Goal: Task Accomplishment & Management: Use online tool/utility

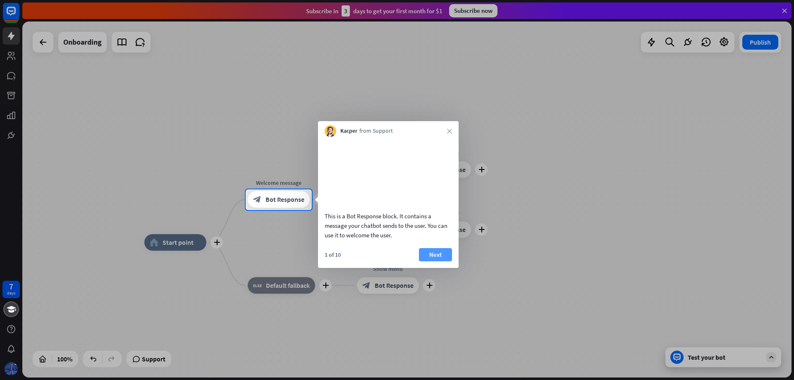
click at [432, 261] on button "Next" at bounding box center [435, 254] width 33 height 13
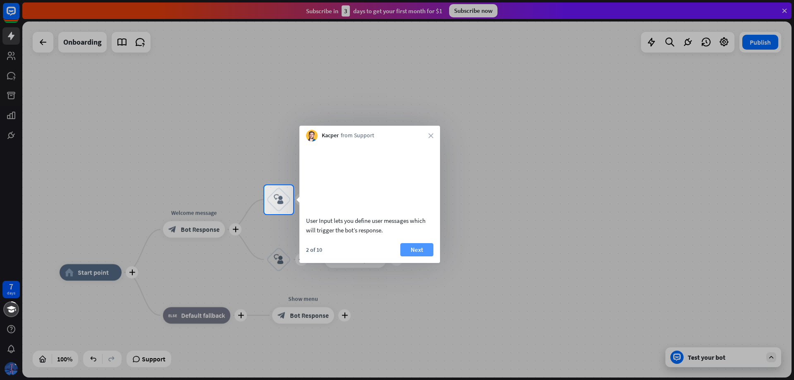
click at [405, 256] on button "Next" at bounding box center [416, 249] width 33 height 13
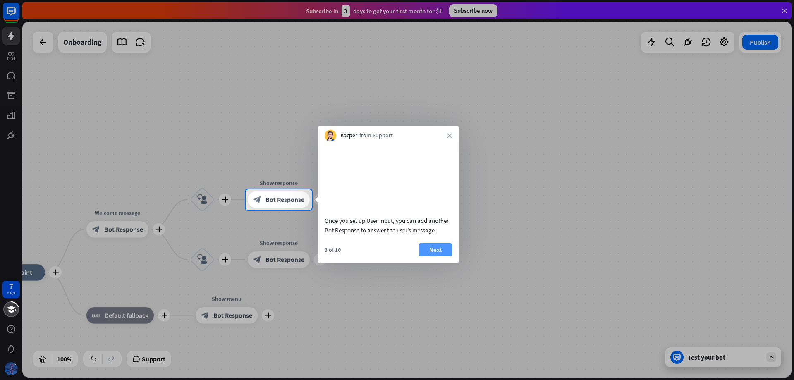
click at [441, 256] on button "Next" at bounding box center [435, 249] width 33 height 13
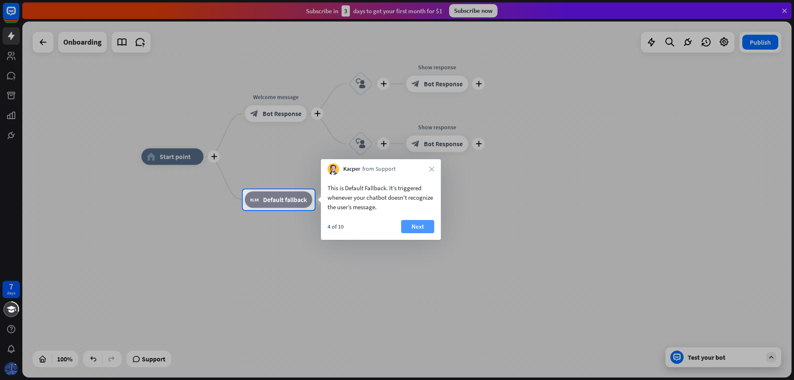
click at [415, 231] on button "Next" at bounding box center [417, 226] width 33 height 13
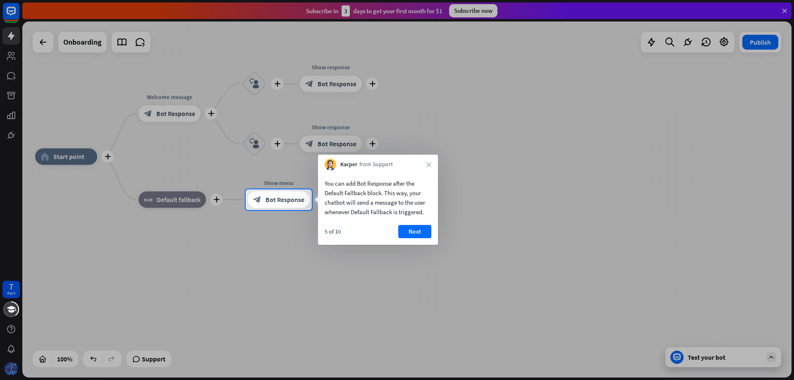
click at [421, 239] on div "5 of 10 Next" at bounding box center [378, 235] width 120 height 20
click at [422, 235] on button "Next" at bounding box center [414, 231] width 33 height 13
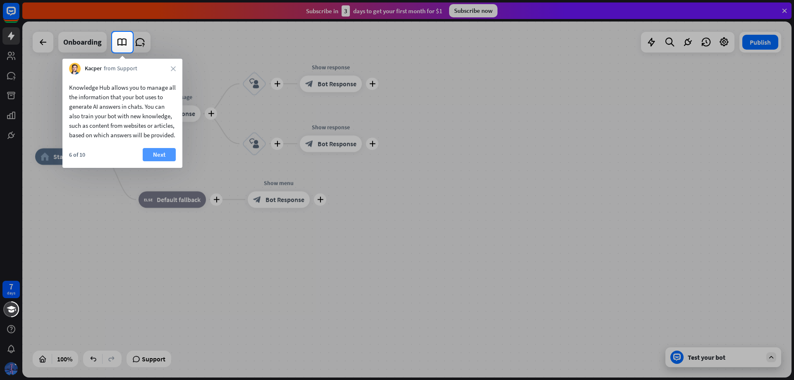
click at [156, 161] on button "Next" at bounding box center [159, 154] width 33 height 13
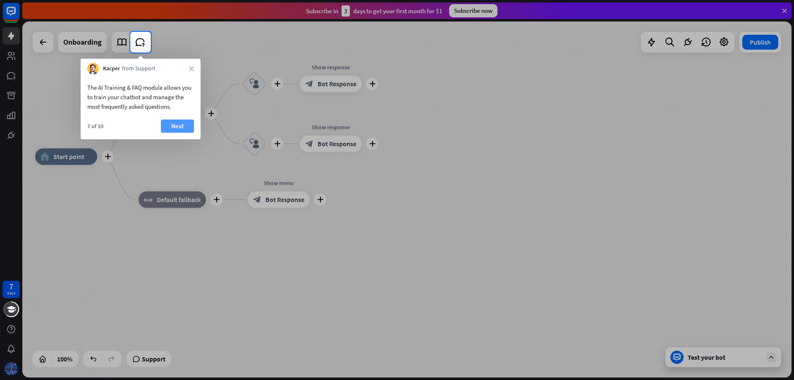
click at [177, 128] on button "Next" at bounding box center [177, 126] width 33 height 13
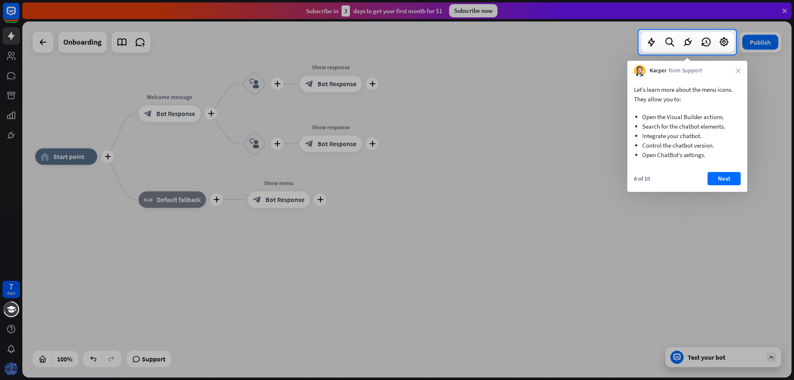
click at [706, 175] on div "8 of 10 Next" at bounding box center [687, 182] width 120 height 20
click at [717, 180] on button "Next" at bounding box center [724, 178] width 33 height 13
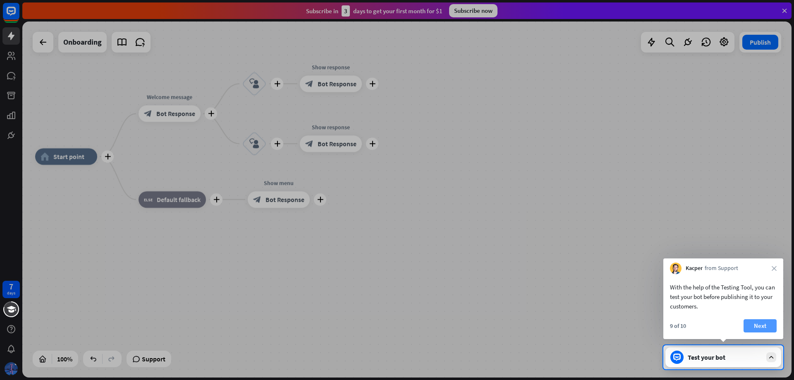
click at [771, 328] on button "Next" at bounding box center [760, 325] width 33 height 13
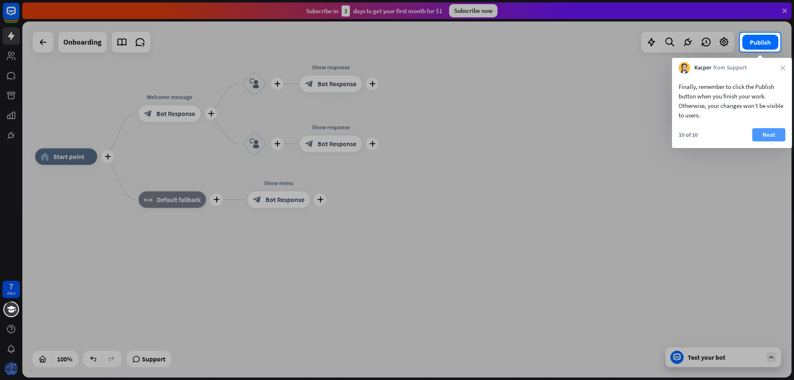
click at [774, 129] on button "Next" at bounding box center [768, 134] width 33 height 13
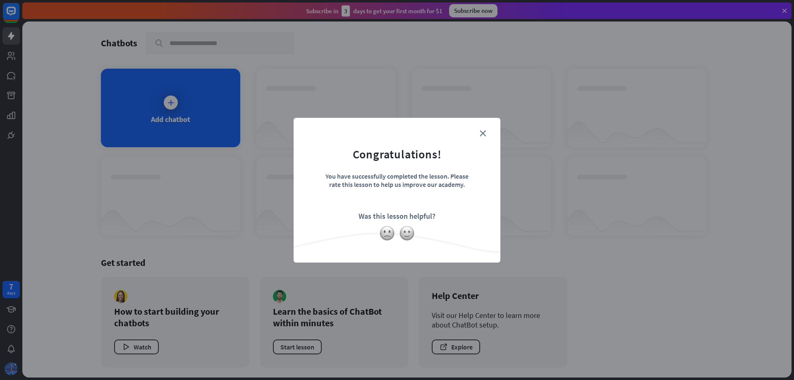
click at [773, 134] on div "close Congratulations! You have successfully completed the lesson. Please rate …" at bounding box center [397, 190] width 794 height 380
click at [477, 132] on form "Congratulations! You have successfully completed the lesson. Please rate this l…" at bounding box center [397, 177] width 186 height 99
click at [487, 133] on form "Congratulations! You have successfully completed the lesson. Please rate this l…" at bounding box center [397, 177] width 186 height 99
click at [485, 135] on icon "close" at bounding box center [483, 133] width 6 height 6
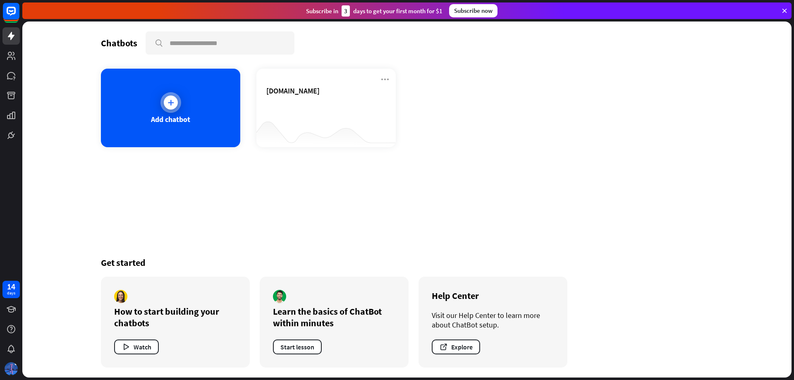
click at [209, 107] on div "Add chatbot" at bounding box center [170, 108] width 139 height 79
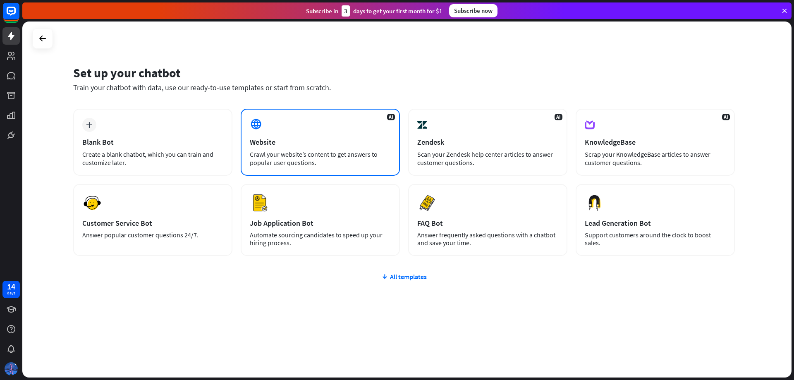
click at [340, 142] on div "Website" at bounding box center [320, 142] width 141 height 10
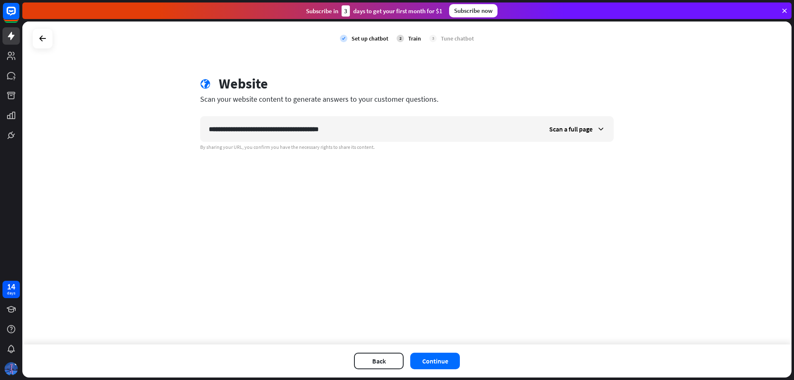
type input "**********"
click at [441, 352] on div "Back Continue" at bounding box center [406, 361] width 769 height 33
click at [439, 363] on button "Continue" at bounding box center [435, 361] width 50 height 17
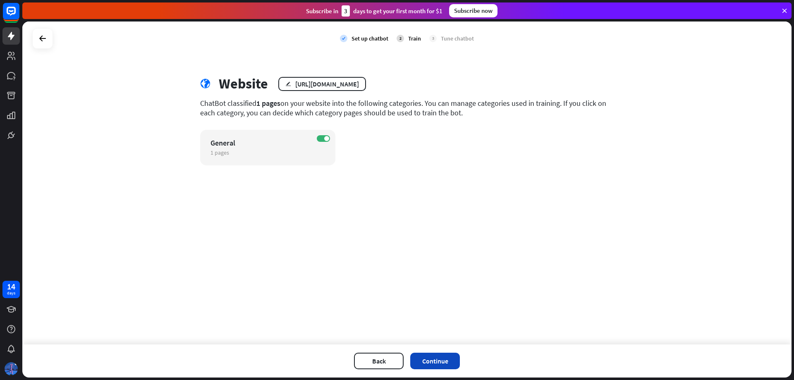
click at [444, 357] on button "Continue" at bounding box center [435, 361] width 50 height 17
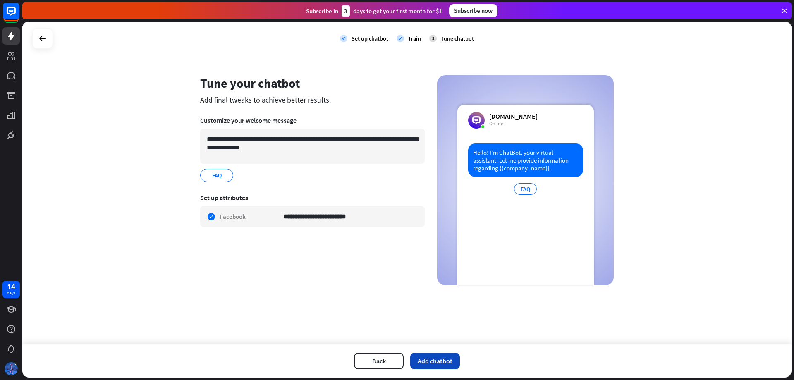
click at [433, 364] on button "Add chatbot" at bounding box center [435, 361] width 50 height 17
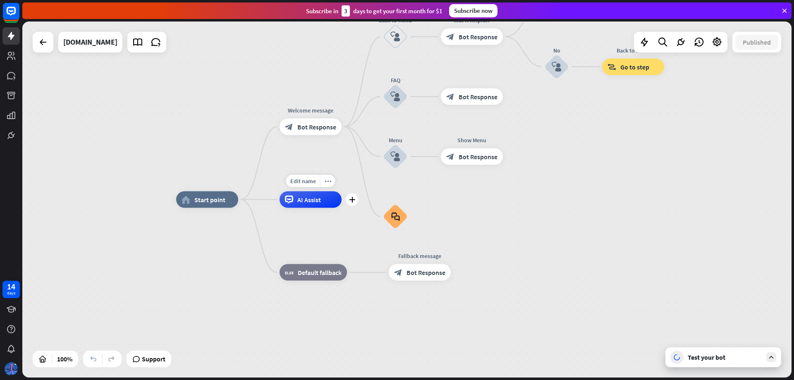
click at [314, 206] on div "AI Assist" at bounding box center [311, 200] width 62 height 17
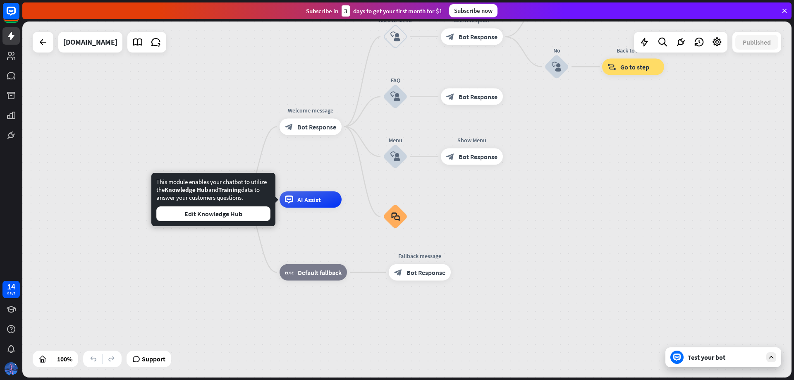
click at [718, 357] on div "Test your bot" at bounding box center [725, 357] width 74 height 8
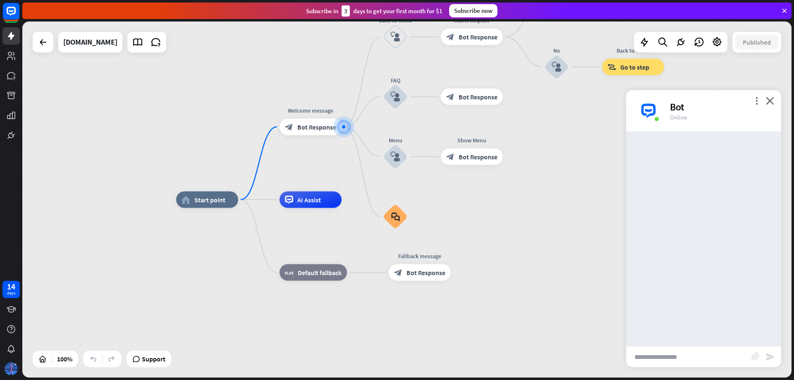
click at [757, 106] on div "Bot" at bounding box center [720, 107] width 101 height 13
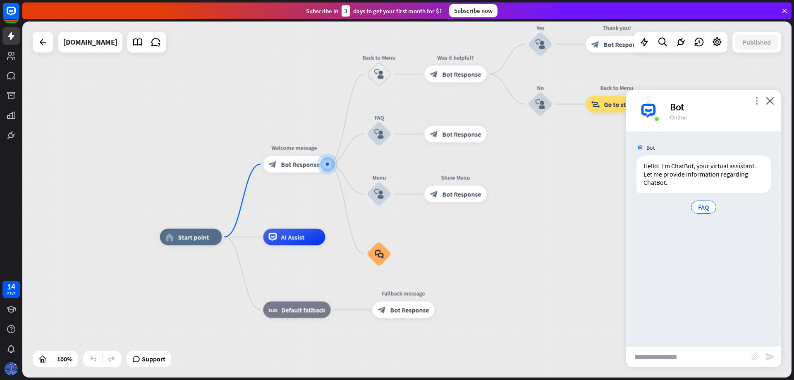
click at [757, 101] on icon "more_vert" at bounding box center [757, 101] width 8 height 8
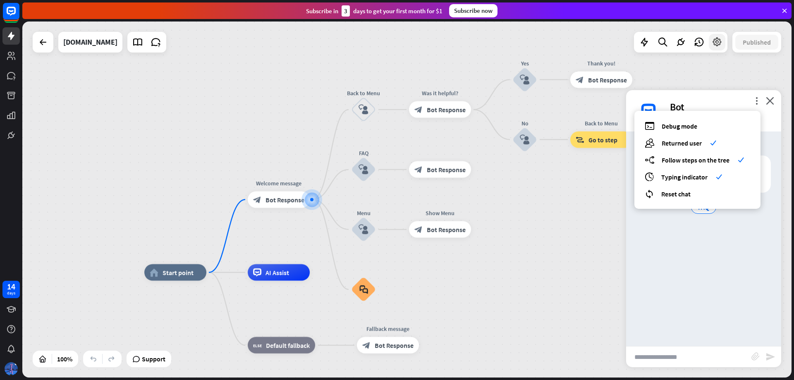
click at [724, 40] on div at bounding box center [717, 42] width 17 height 17
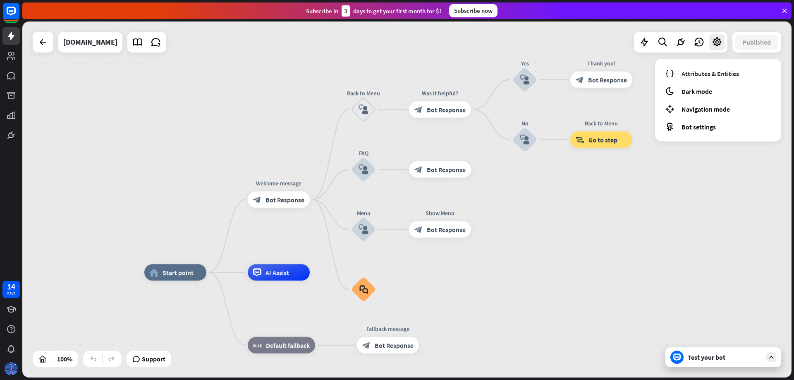
click at [46, 53] on div "home_2 Start point Welcome message block_bot_response Bot Response Back to Menu…" at bounding box center [406, 200] width 769 height 356
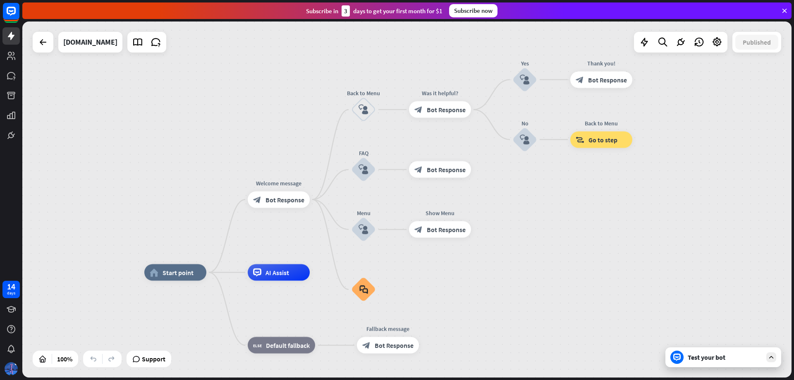
click at [46, 53] on div "home_2 Start point Welcome message block_bot_response Bot Response Back to Menu…" at bounding box center [406, 200] width 769 height 356
click at [48, 53] on div "home_2 Start point Welcome message block_bot_response Bot Response Back to Menu…" at bounding box center [406, 200] width 769 height 356
click at [7, 363] on img at bounding box center [11, 368] width 13 height 13
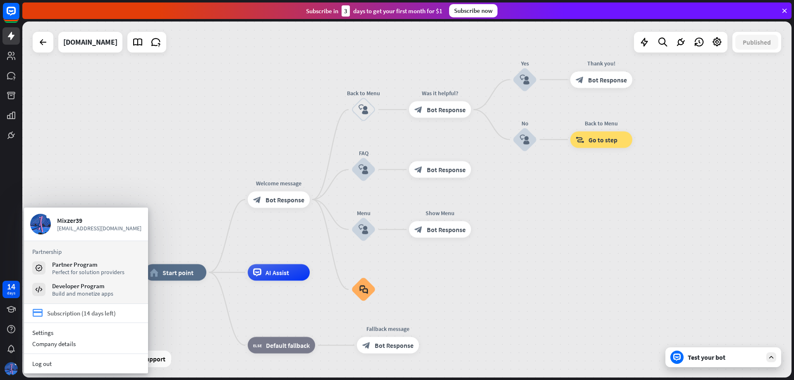
click at [89, 317] on div "Subscription (14 days left)" at bounding box center [81, 313] width 69 height 8
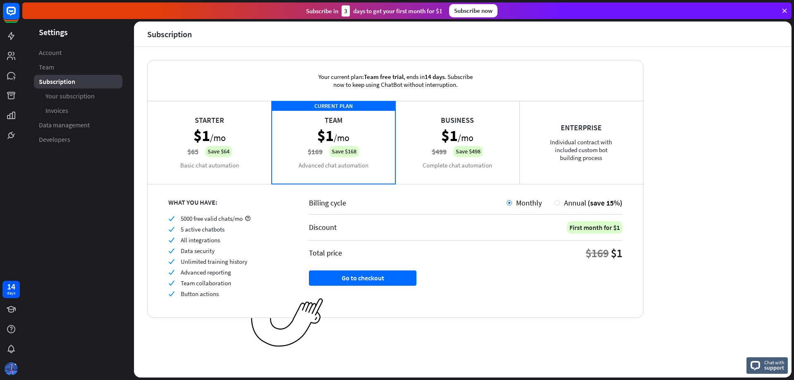
click at [431, 153] on div "Business $1 /mo $499 Save $498 Complete chat automation" at bounding box center [457, 142] width 124 height 83
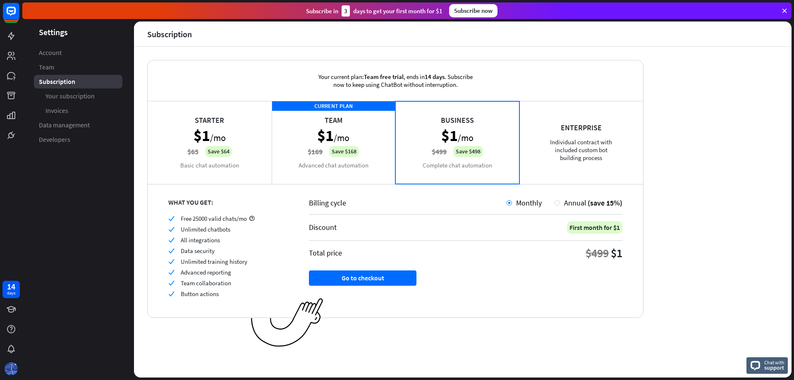
click at [576, 148] on div "Enterprise Individual contract with included custom bot building process" at bounding box center [581, 142] width 124 height 83
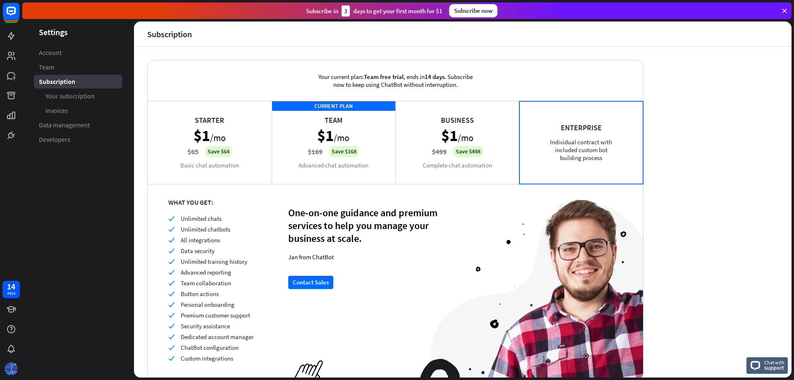
click at [245, 159] on div "Starter $1 /mo $65 Save $64 Basic chat automation" at bounding box center [210, 142] width 124 height 83
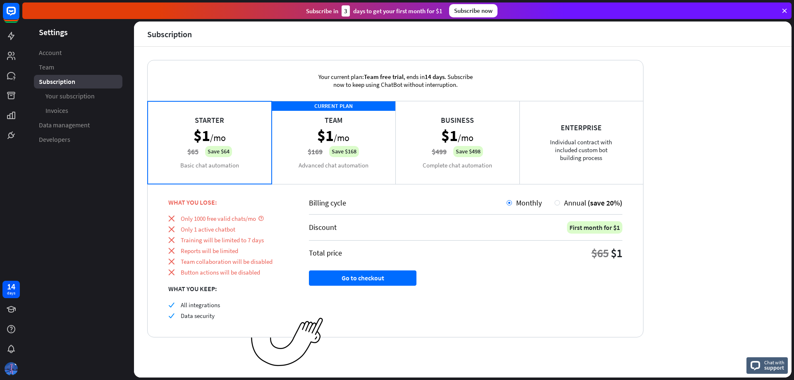
click at [333, 149] on div "CURRENT PLAN Team $1 /mo $169 Save $168 Advanced chat automation" at bounding box center [334, 142] width 124 height 83
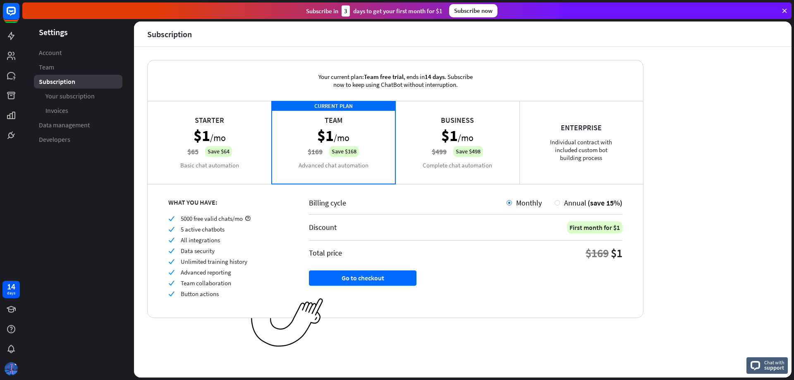
click at [226, 148] on div "Starter $1 /mo $65 Save $64 Basic chat automation" at bounding box center [210, 142] width 124 height 83
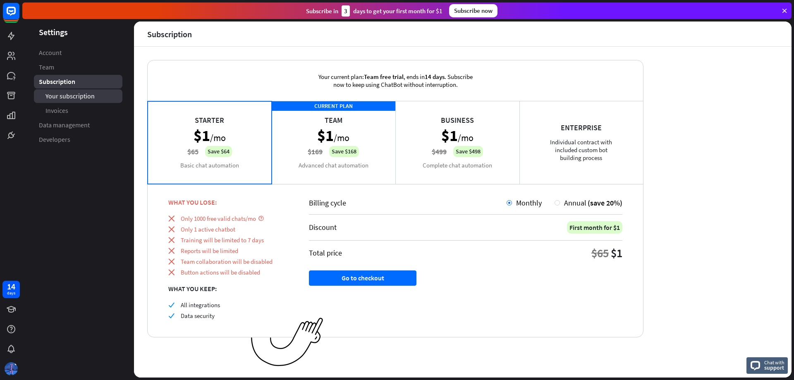
click at [82, 102] on link "Your subscription" at bounding box center [78, 96] width 89 height 14
click at [81, 96] on span "Your subscription" at bounding box center [70, 96] width 50 height 9
click at [75, 111] on link "Invoices" at bounding box center [78, 111] width 89 height 14
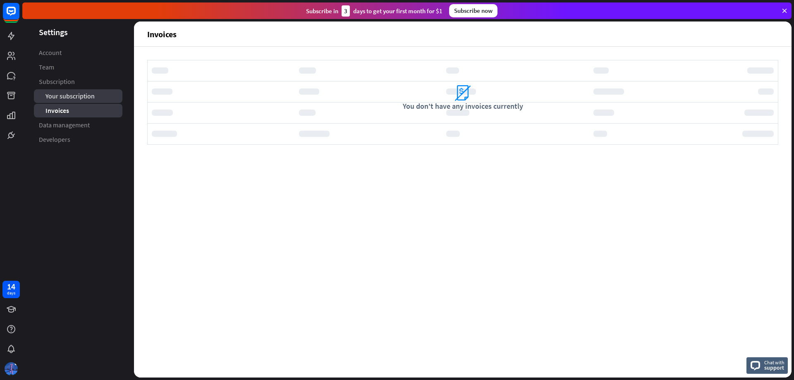
click at [77, 98] on span "Your subscription" at bounding box center [69, 96] width 49 height 9
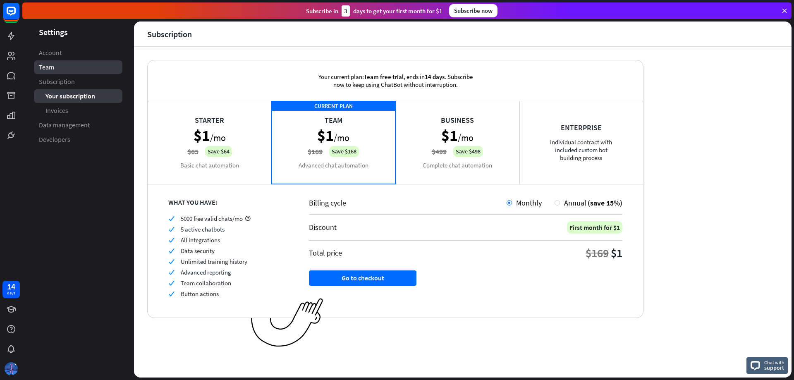
click at [75, 70] on link "Team" at bounding box center [78, 67] width 89 height 14
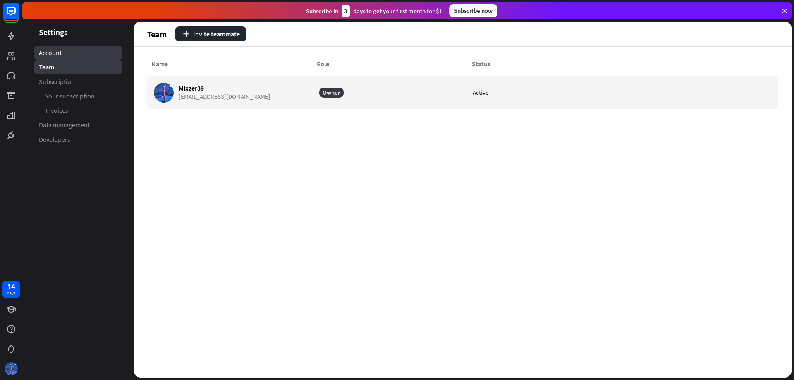
click at [78, 55] on link "Account" at bounding box center [78, 53] width 89 height 14
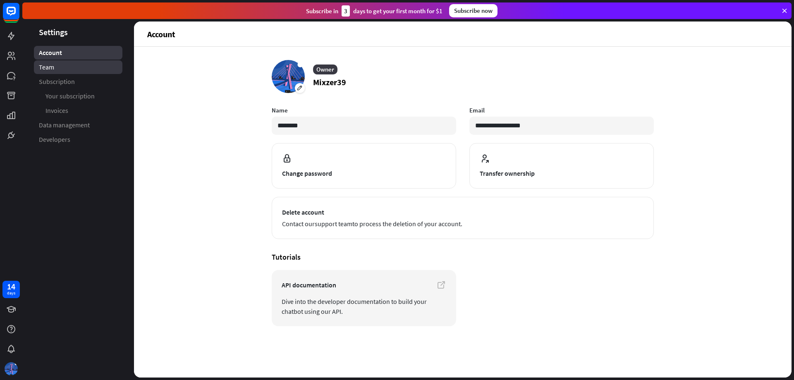
click at [84, 70] on link "Team" at bounding box center [78, 67] width 89 height 14
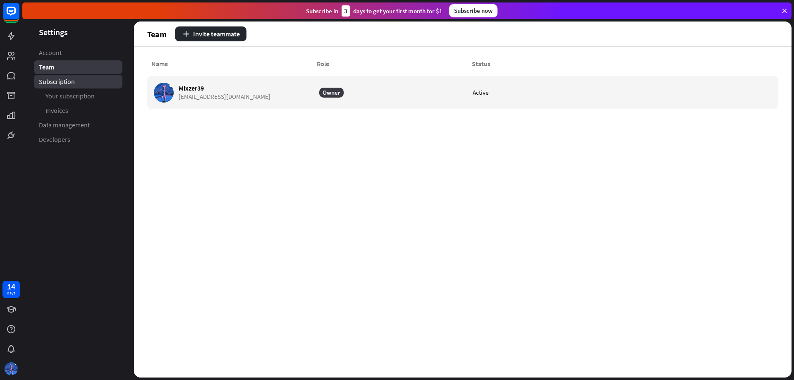
click at [79, 84] on link "Subscription" at bounding box center [78, 82] width 89 height 14
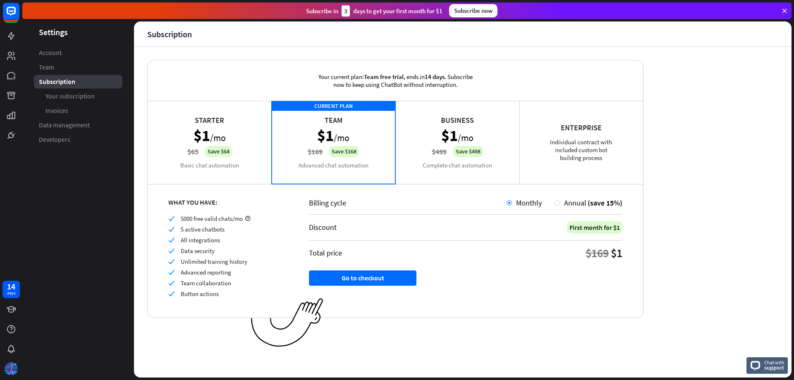
click at [77, 99] on span "Your subscription" at bounding box center [69, 96] width 49 height 9
click at [15, 91] on icon at bounding box center [11, 96] width 10 height 10
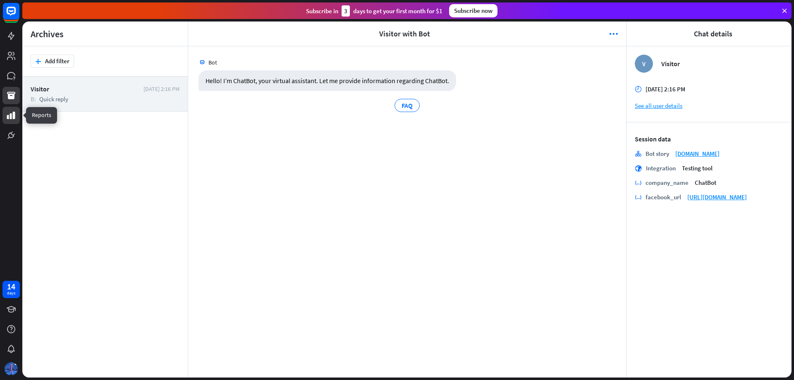
click at [12, 112] on icon at bounding box center [11, 115] width 10 height 10
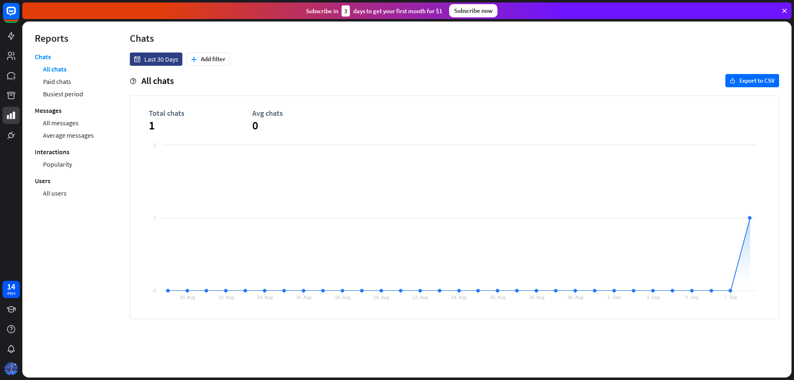
click at [786, 12] on icon at bounding box center [784, 10] width 7 height 7
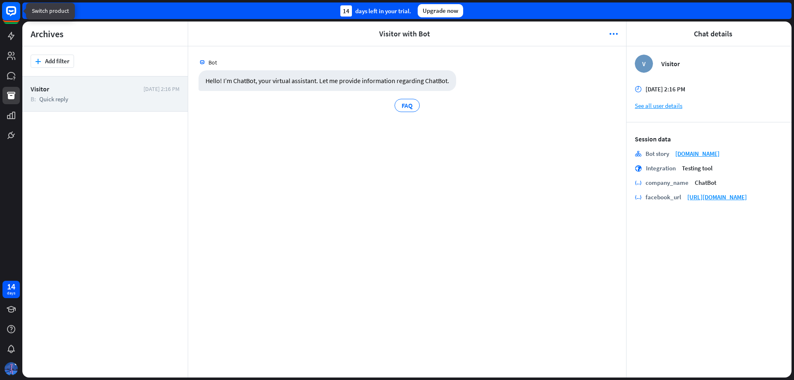
click at [8, 14] on icon at bounding box center [11, 11] width 10 height 10
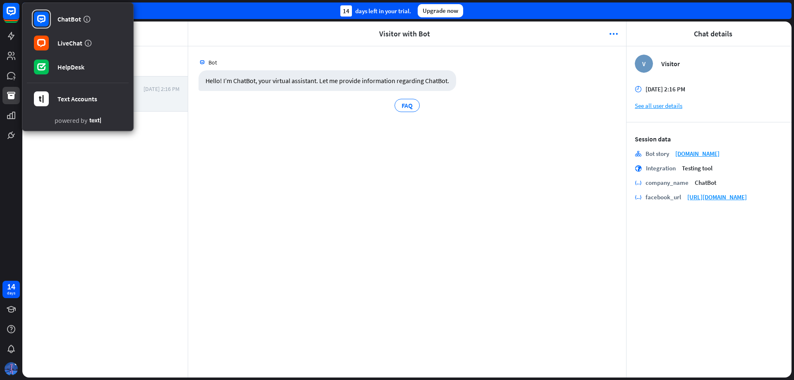
click at [286, 171] on div "Bot Hello! I’m ChatBot, your virtual assistant. Let me provide information rega…" at bounding box center [407, 211] width 438 height 331
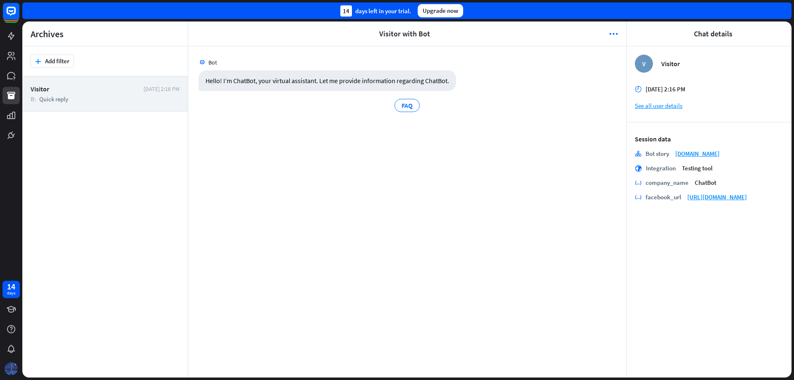
click at [8, 363] on img at bounding box center [11, 368] width 13 height 13
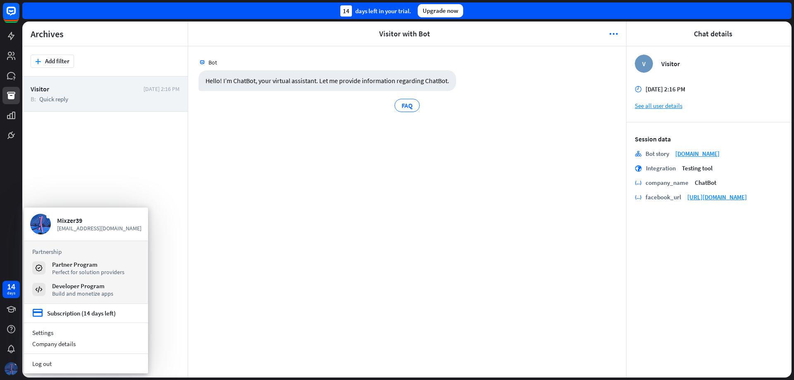
click at [9, 363] on img at bounding box center [11, 368] width 13 height 13
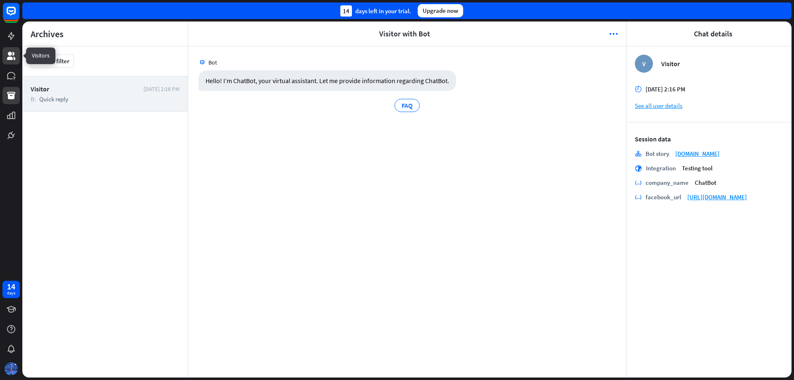
click at [9, 50] on link at bounding box center [10, 55] width 17 height 17
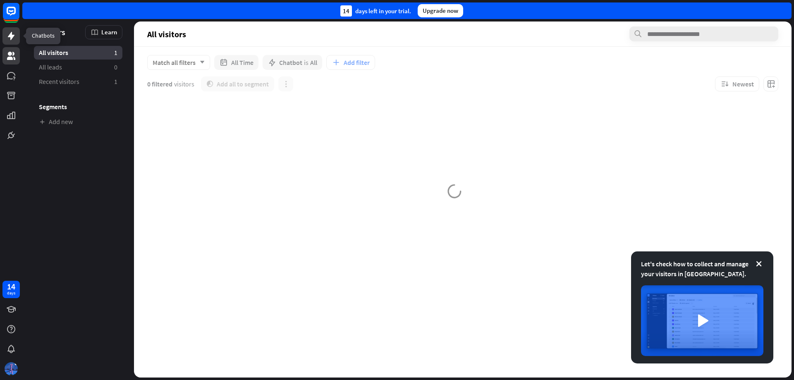
click at [12, 37] on icon at bounding box center [11, 36] width 7 height 8
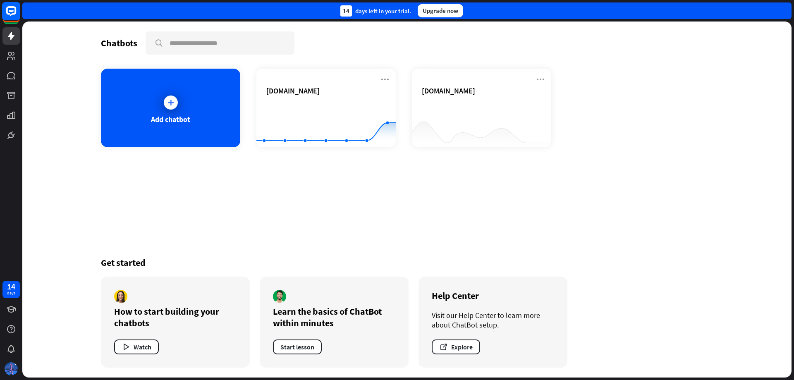
click at [12, 16] on rect at bounding box center [11, 11] width 18 height 18
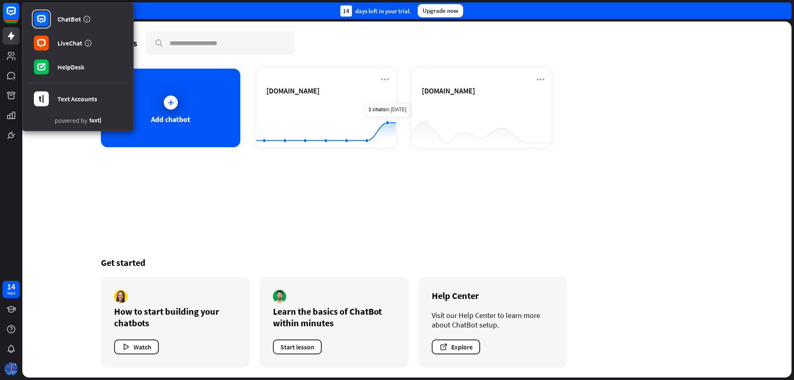
click at [626, 209] on div "Chatbots search Add chatbot [DOMAIN_NAME] Created with Highcharts 10.1.0 0 1 2 …" at bounding box center [407, 200] width 662 height 356
